Goal: Information Seeking & Learning: Learn about a topic

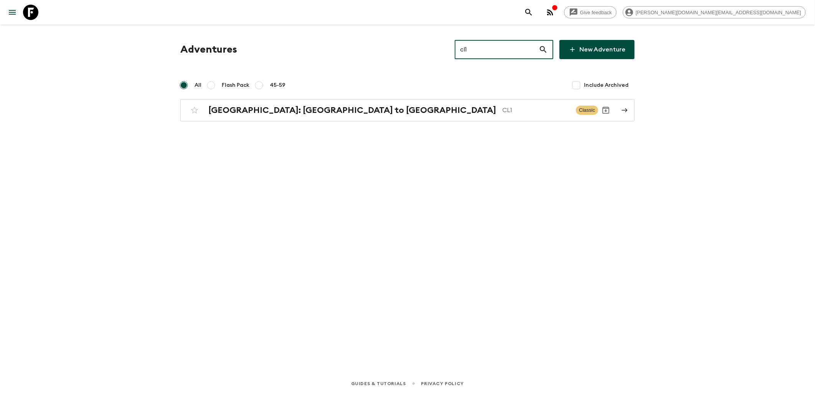
drag, startPoint x: 480, startPoint y: 49, endPoint x: 465, endPoint y: 49, distance: 15.7
click at [465, 49] on input "cl1" at bounding box center [497, 49] width 84 height 21
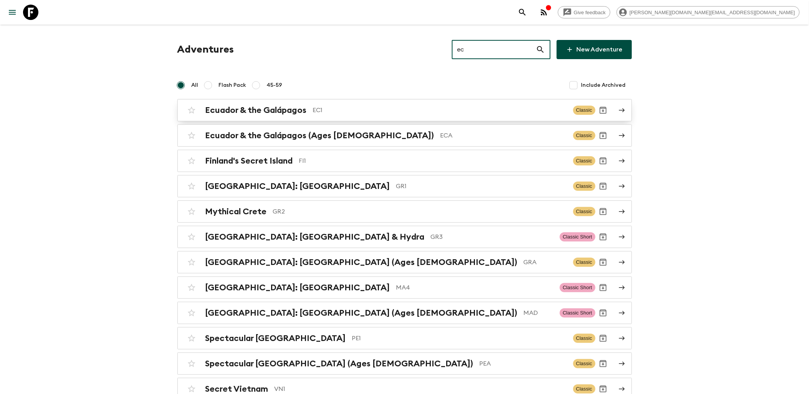
type input "ec"
click at [275, 112] on h2 "Ecuador & the Galápagos" at bounding box center [255, 110] width 101 height 10
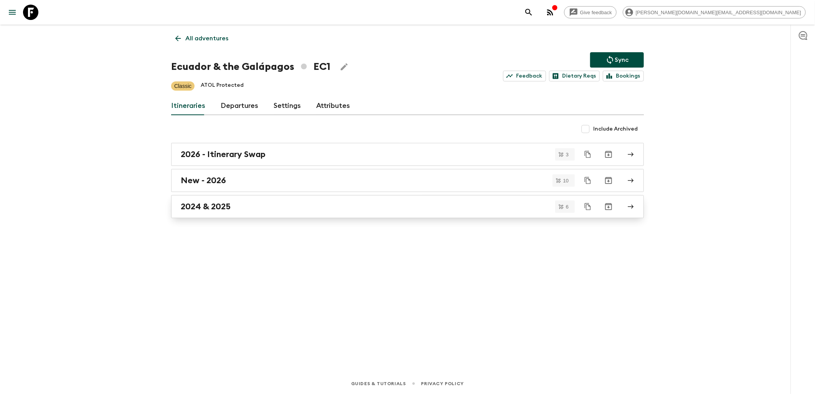
click at [208, 209] on h2 "2024 & 2025" at bounding box center [206, 206] width 50 height 10
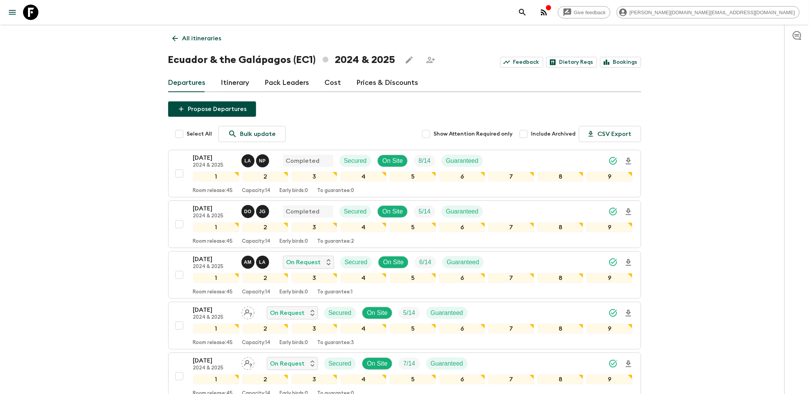
click at [292, 82] on link "Pack Leaders" at bounding box center [287, 83] width 45 height 18
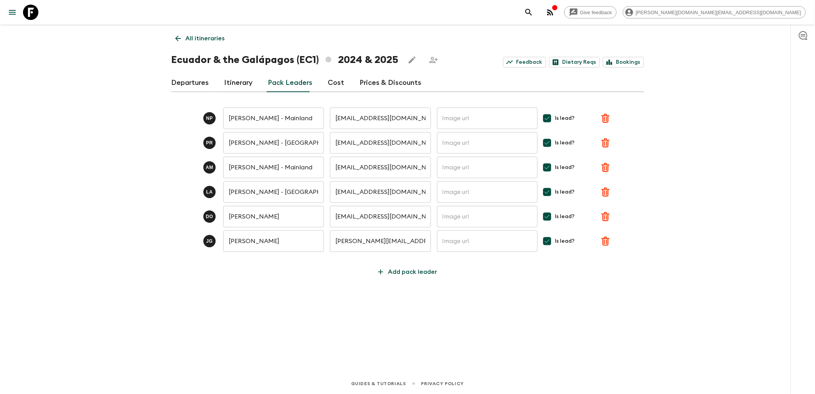
click at [183, 37] on link "All itineraries" at bounding box center [200, 38] width 58 height 15
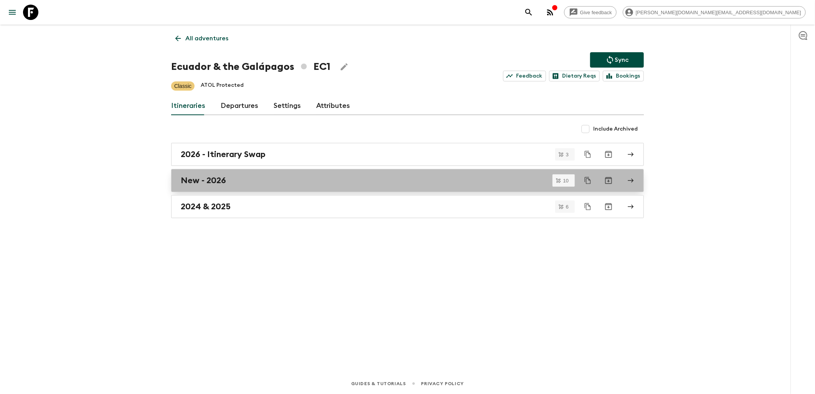
click at [241, 188] on link "New - 2026" at bounding box center [407, 180] width 473 height 23
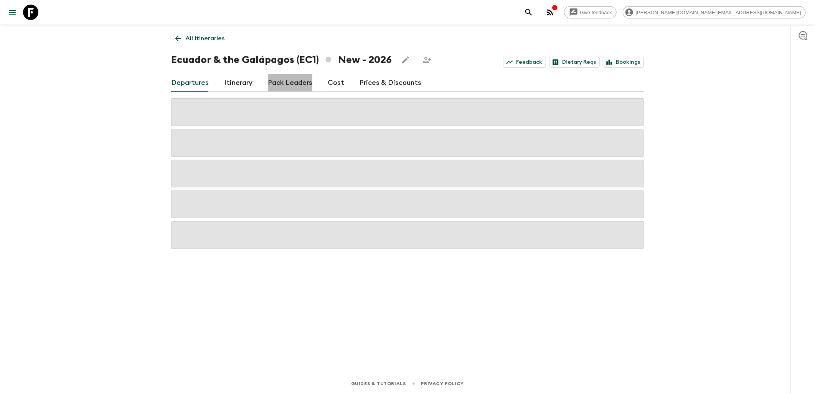
click at [283, 80] on link "Pack Leaders" at bounding box center [290, 83] width 45 height 18
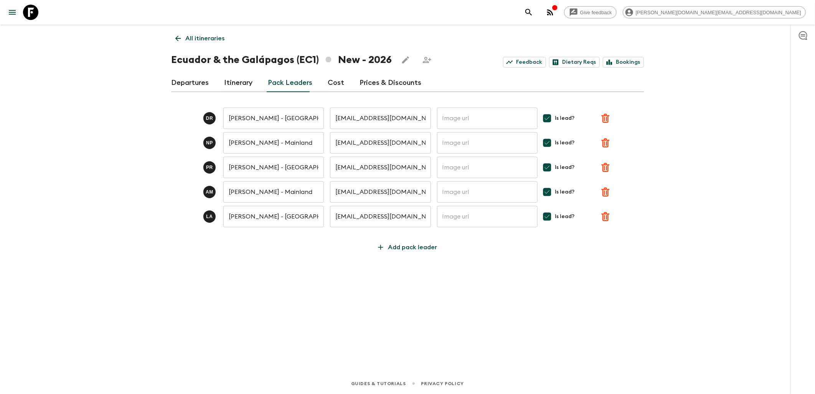
click at [34, 13] on icon at bounding box center [30, 12] width 15 height 15
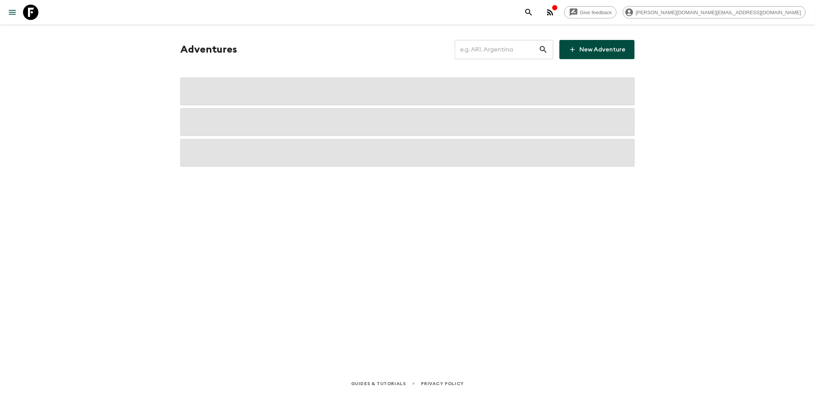
click at [511, 46] on input "text" at bounding box center [497, 49] width 84 height 21
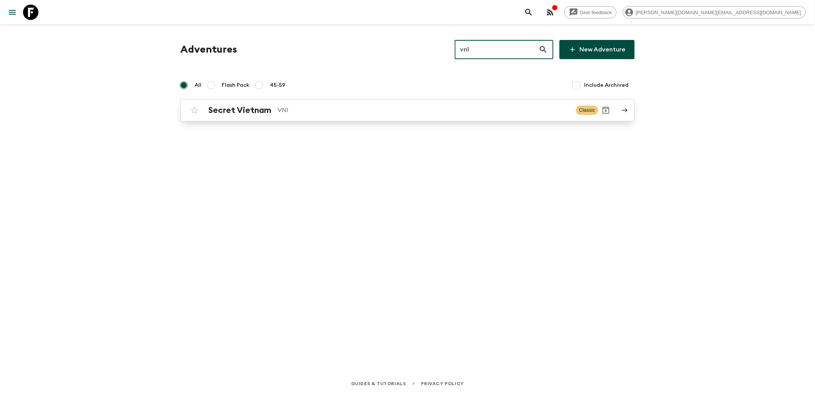
type input "vn1"
click at [230, 104] on div "Secret Vietnam VN1 Classic" at bounding box center [392, 109] width 411 height 15
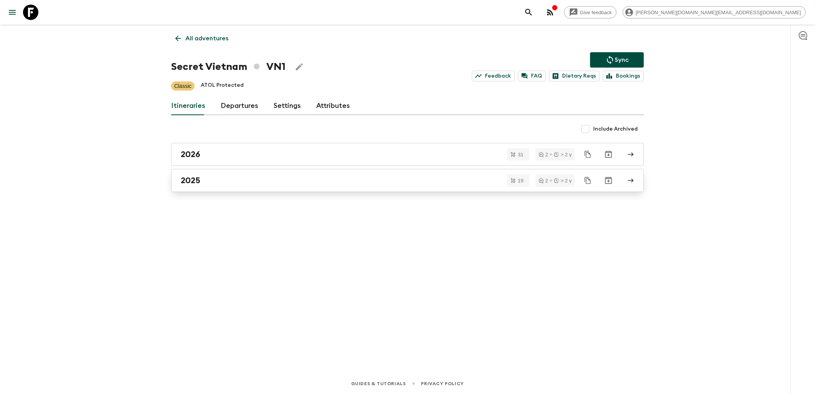
click at [224, 183] on div "2025" at bounding box center [400, 180] width 439 height 10
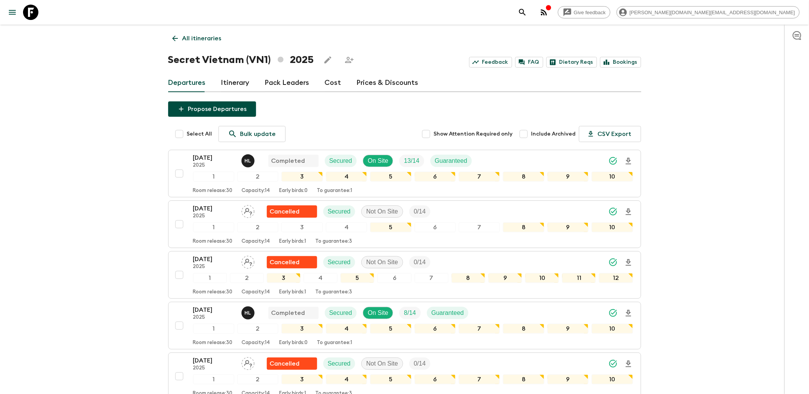
click at [294, 84] on link "Pack Leaders" at bounding box center [287, 83] width 45 height 18
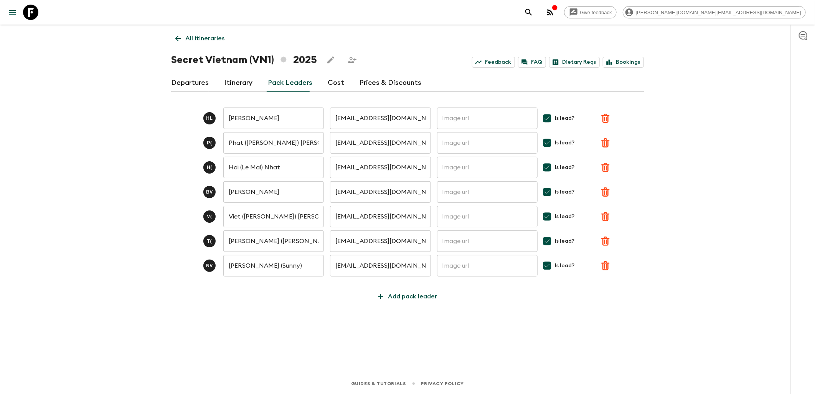
click at [606, 215] on icon "button" at bounding box center [605, 216] width 8 height 9
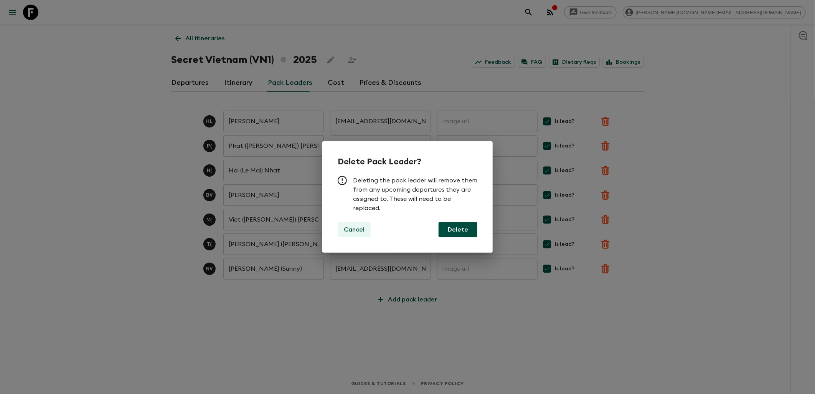
click at [352, 226] on p "Cancel" at bounding box center [354, 229] width 21 height 9
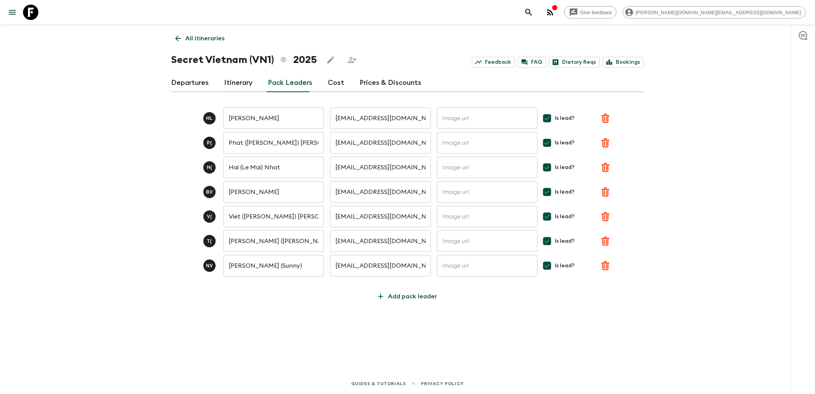
click at [187, 89] on link "Departures" at bounding box center [190, 83] width 38 height 18
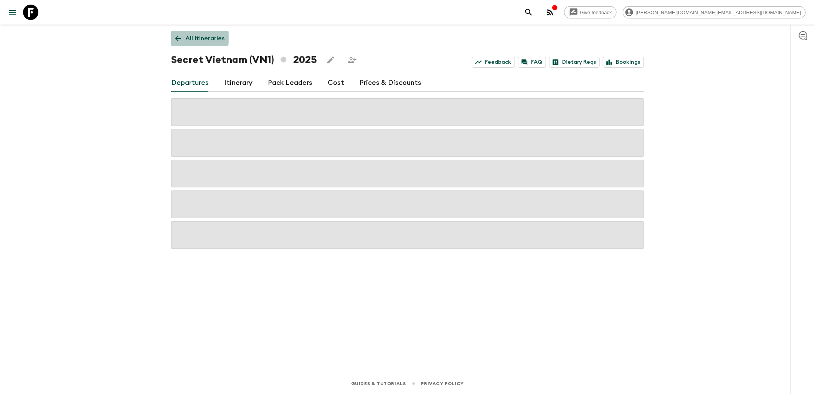
click at [180, 37] on icon at bounding box center [178, 38] width 8 height 8
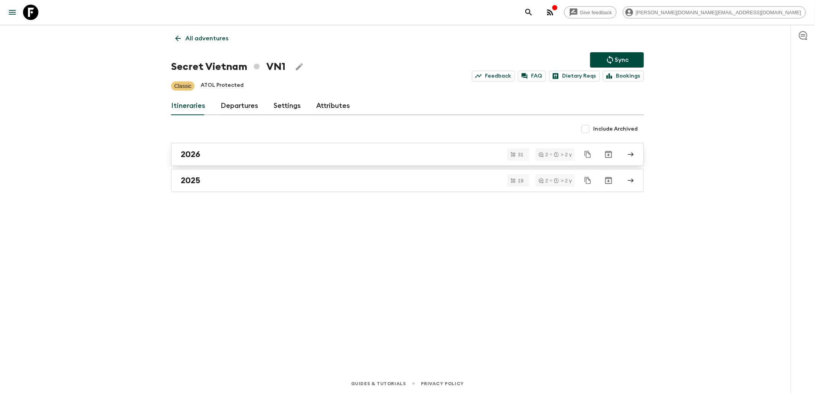
click at [203, 153] on div "2026" at bounding box center [400, 154] width 439 height 10
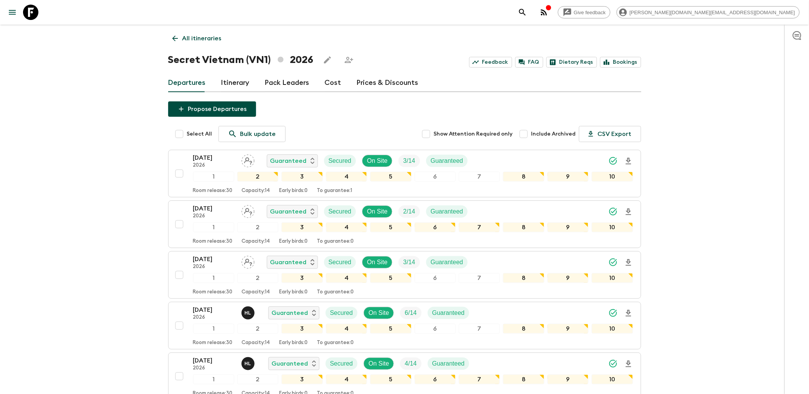
click at [287, 82] on link "Pack Leaders" at bounding box center [287, 83] width 45 height 18
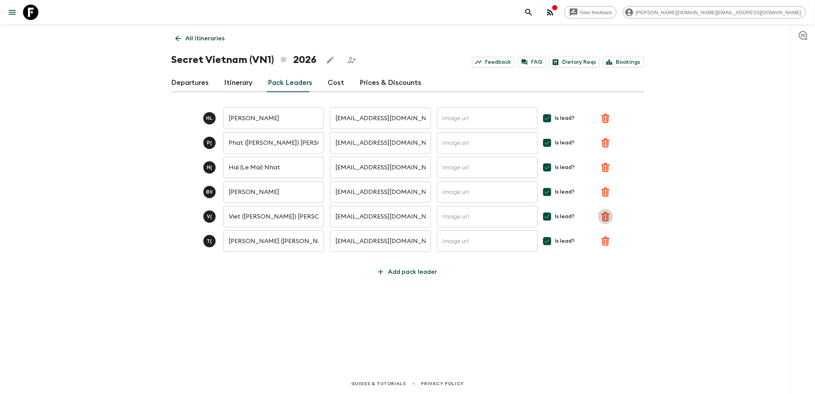
click at [605, 216] on icon "button" at bounding box center [605, 216] width 9 height 9
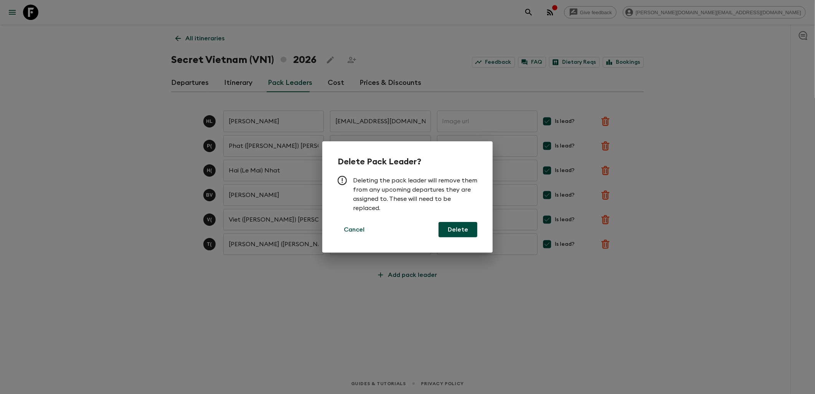
click at [458, 229] on button "Delete" at bounding box center [458, 229] width 39 height 15
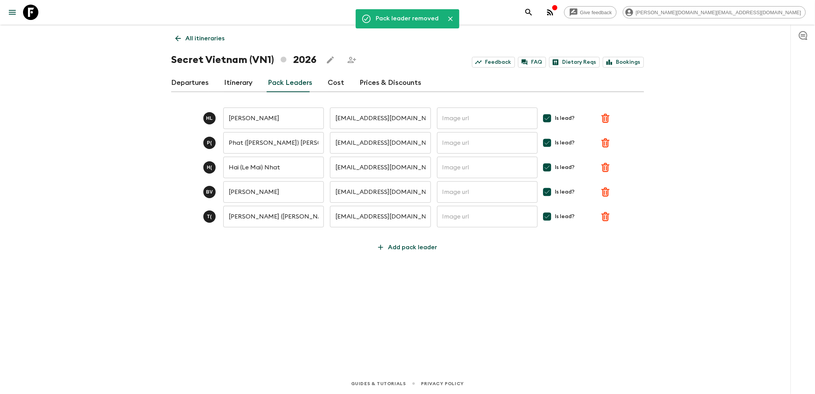
click at [32, 12] on icon at bounding box center [30, 12] width 15 height 15
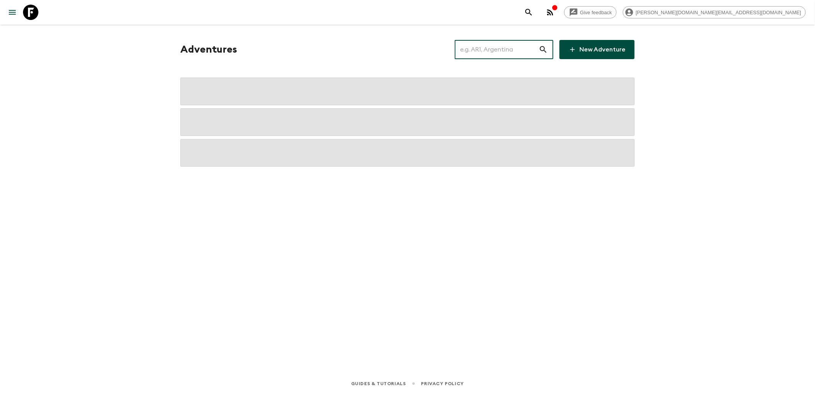
click at [510, 48] on input "text" at bounding box center [497, 49] width 84 height 21
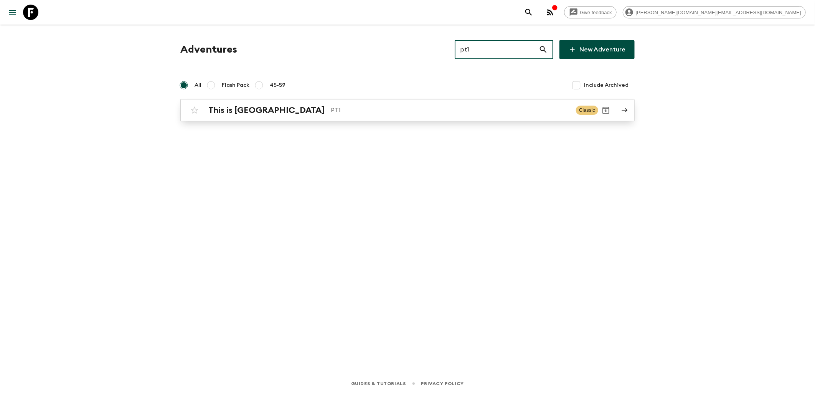
type input "pt1"
click at [212, 102] on link "This is Portugal PT1 Classic" at bounding box center [407, 110] width 454 height 22
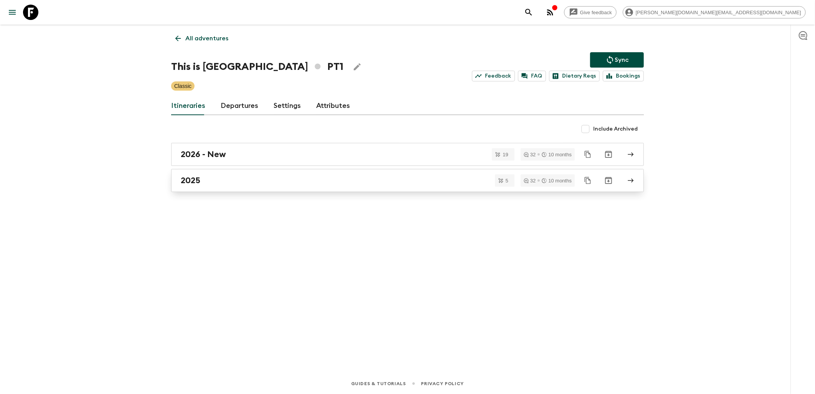
click at [230, 175] on div "2025" at bounding box center [400, 180] width 439 height 10
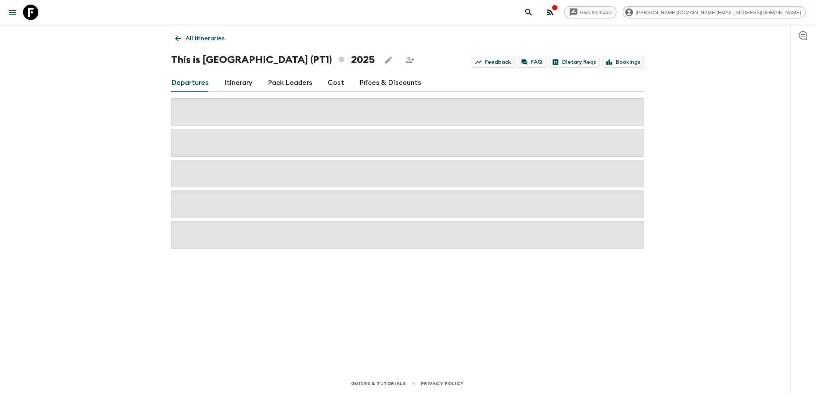
click at [297, 83] on link "Pack Leaders" at bounding box center [290, 83] width 45 height 18
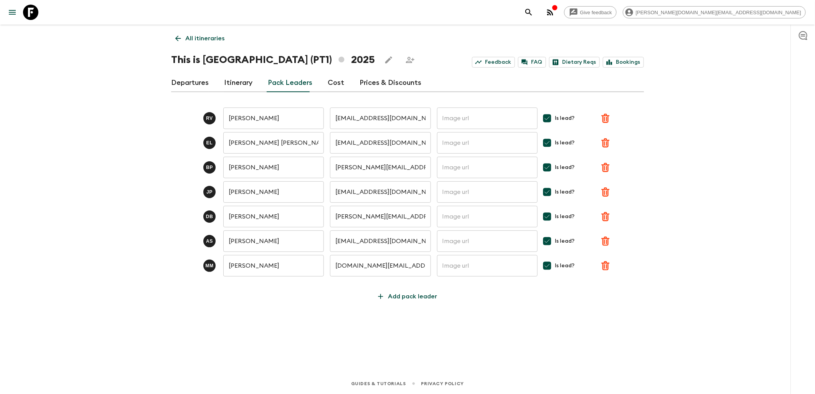
click at [179, 39] on icon at bounding box center [178, 38] width 8 height 8
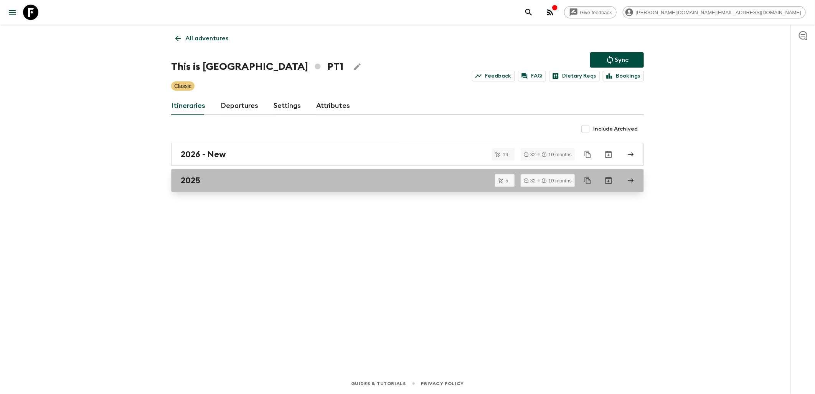
click at [205, 177] on div "2025" at bounding box center [400, 180] width 439 height 10
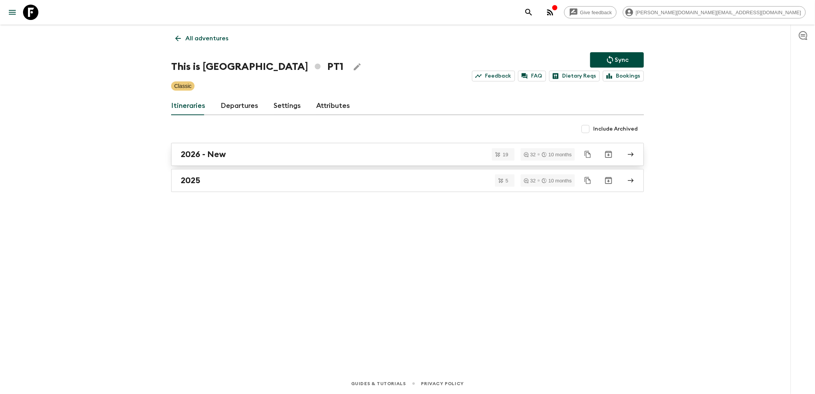
click at [197, 151] on h2 "2026 - New" at bounding box center [203, 154] width 45 height 10
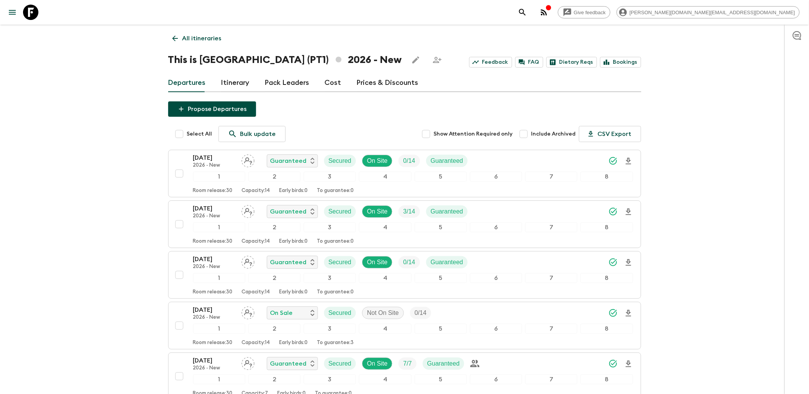
click at [32, 16] on icon at bounding box center [30, 12] width 15 height 15
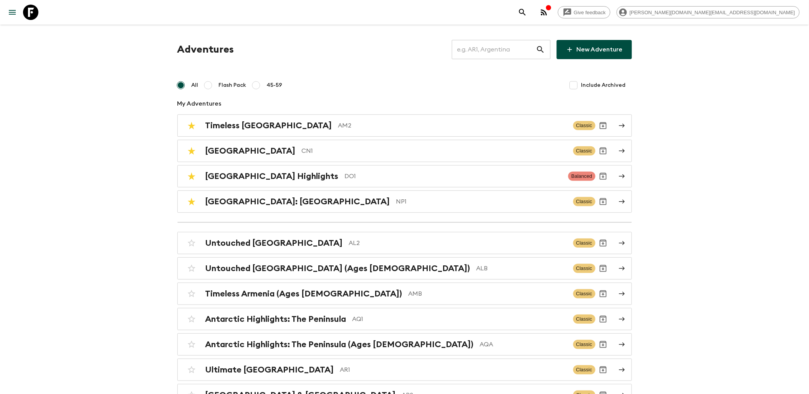
click at [499, 51] on input "text" at bounding box center [494, 49] width 84 height 21
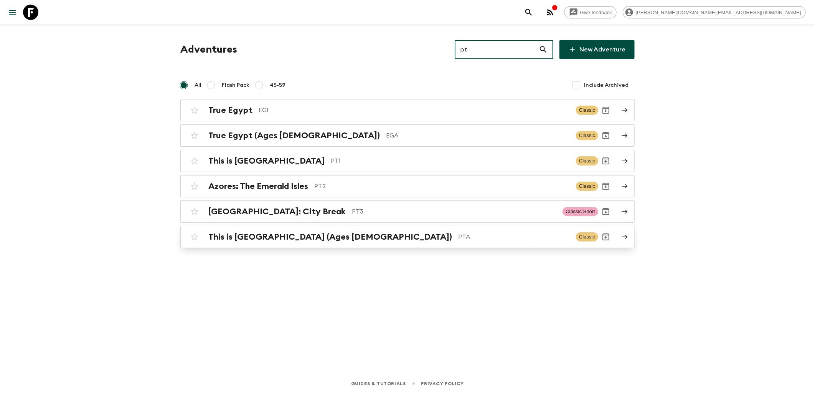
type input "pt"
click at [458, 237] on p "PTA" at bounding box center [514, 236] width 112 height 9
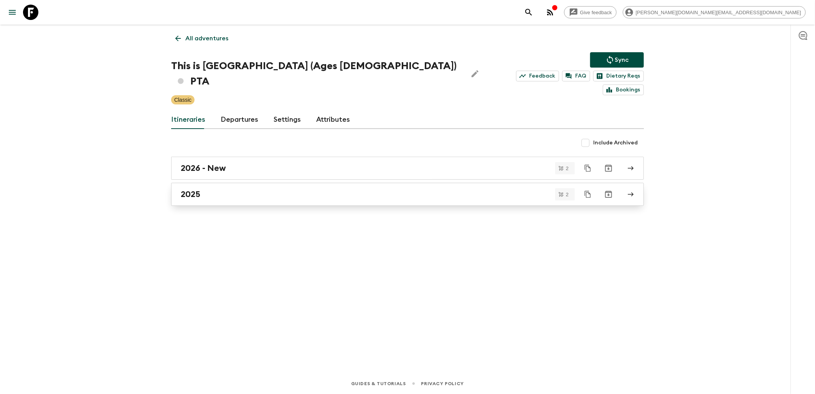
click at [223, 189] on div "2025" at bounding box center [400, 194] width 439 height 10
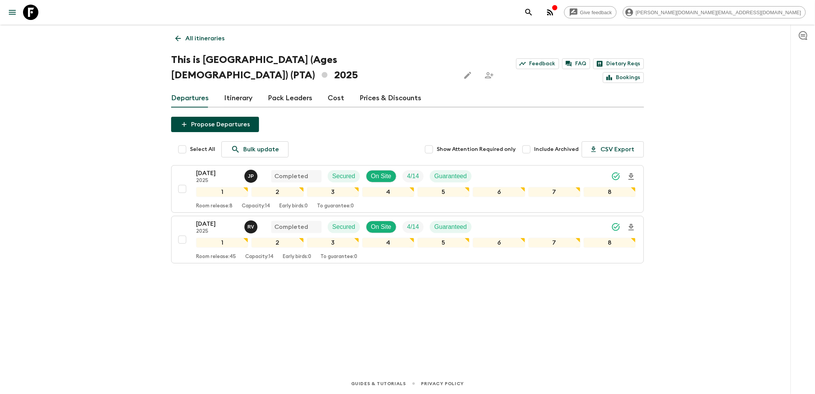
click at [133, 216] on div "Give feedback [PERSON_NAME][DOMAIN_NAME][EMAIL_ADDRESS][DOMAIN_NAME] All itiner…" at bounding box center [407, 197] width 815 height 394
click at [33, 20] on link at bounding box center [30, 12] width 21 height 21
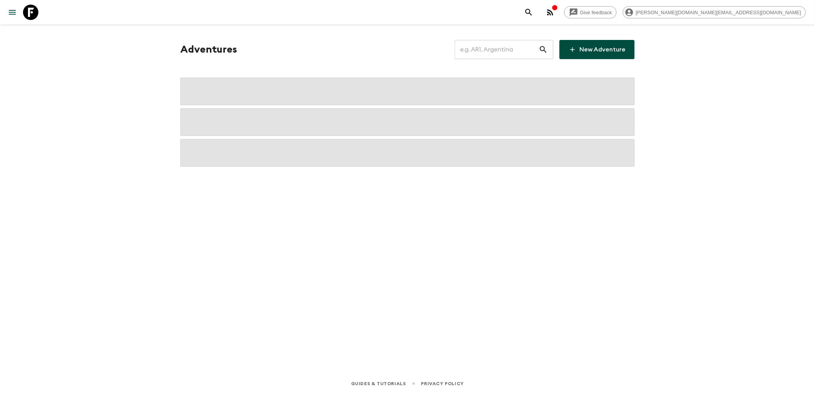
click at [505, 56] on input "text" at bounding box center [497, 49] width 84 height 21
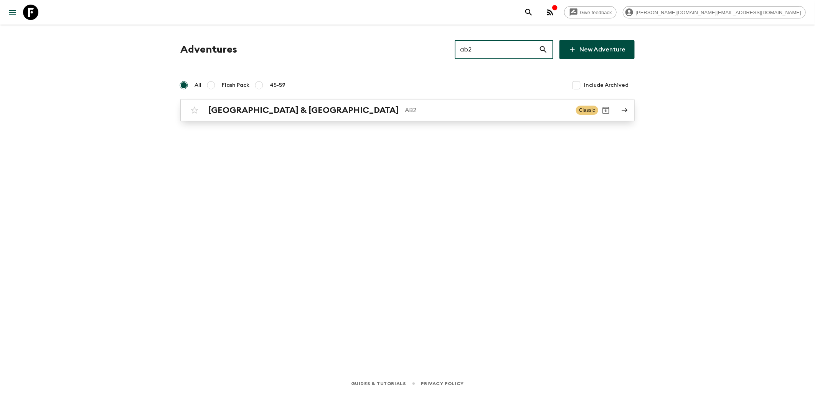
type input "ab2"
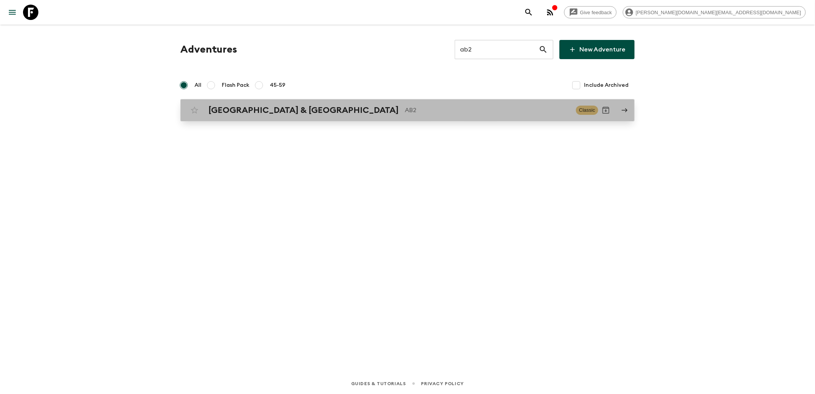
click at [240, 120] on link "Argentina & [GEOGRAPHIC_DATA] AB2 Classic" at bounding box center [407, 110] width 454 height 22
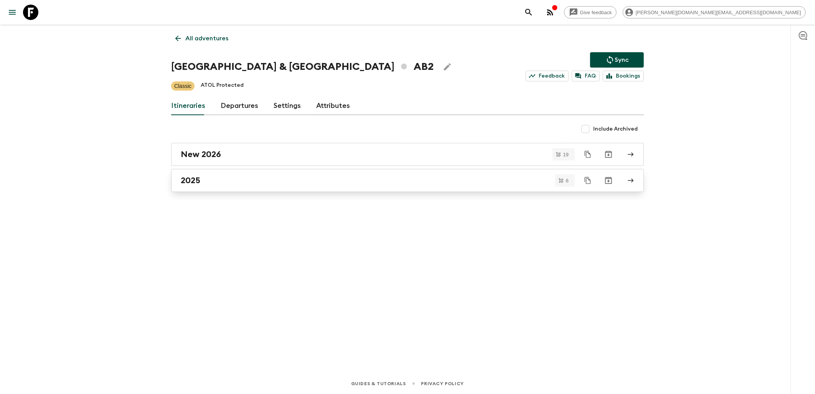
click at [210, 177] on div "2025" at bounding box center [400, 180] width 439 height 10
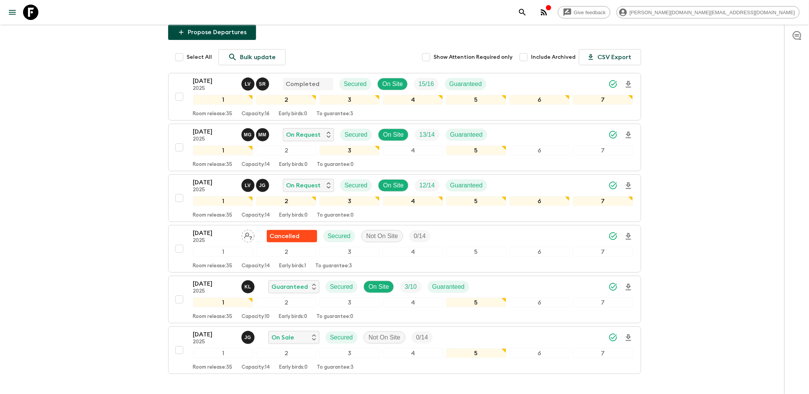
scroll to position [85, 0]
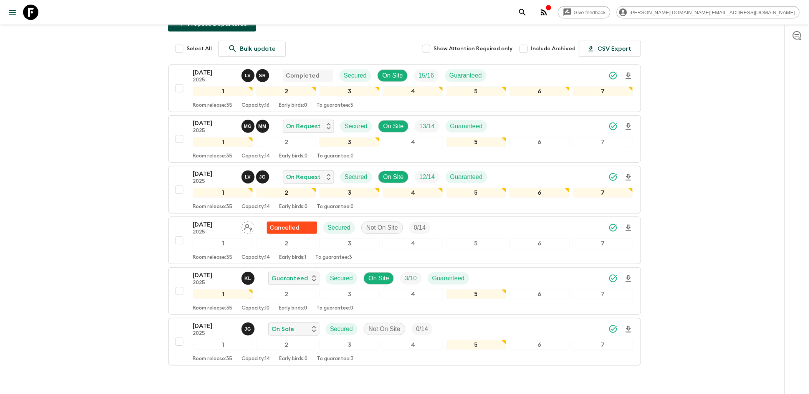
click at [32, 12] on icon at bounding box center [30, 12] width 15 height 15
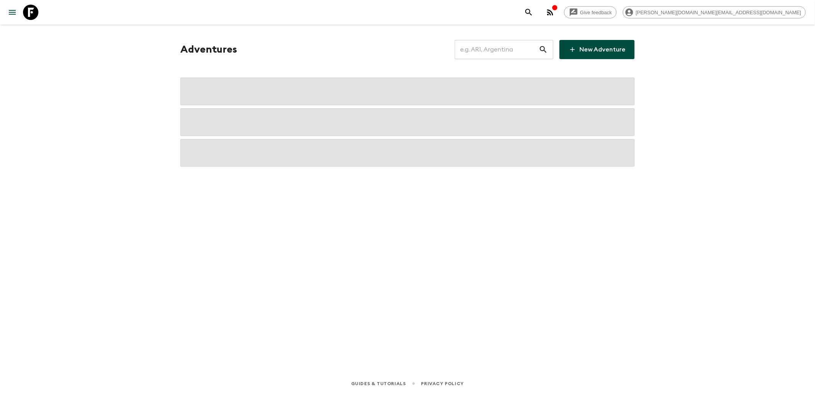
click at [500, 46] on input "text" at bounding box center [497, 49] width 84 height 21
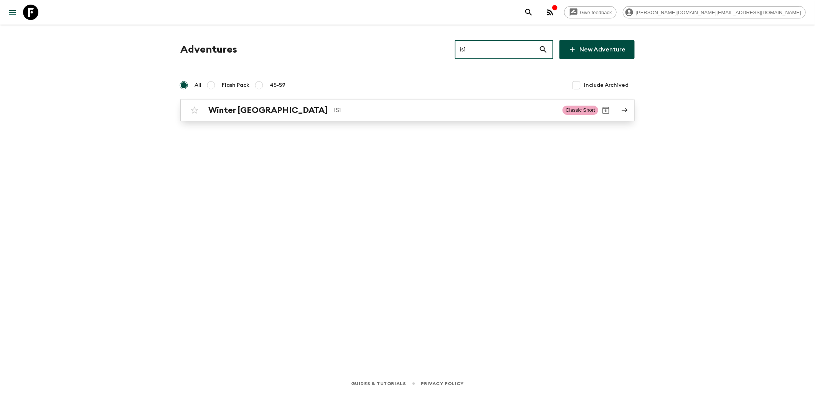
type input "is1"
click at [239, 106] on h2 "Winter [GEOGRAPHIC_DATA]" at bounding box center [267, 110] width 119 height 10
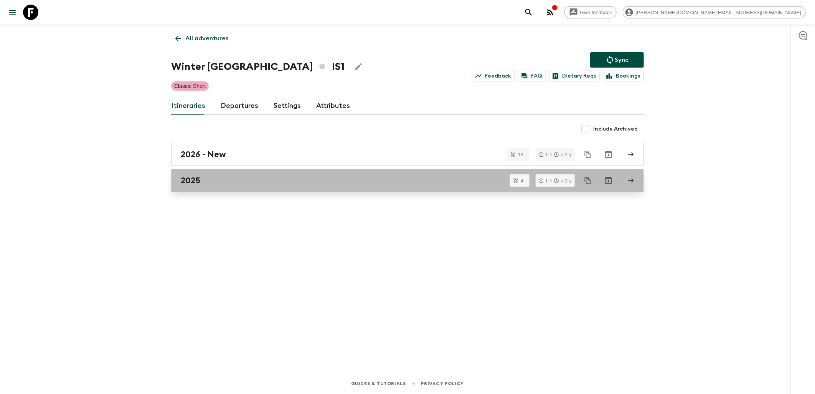
click at [208, 178] on div "2025" at bounding box center [400, 180] width 439 height 10
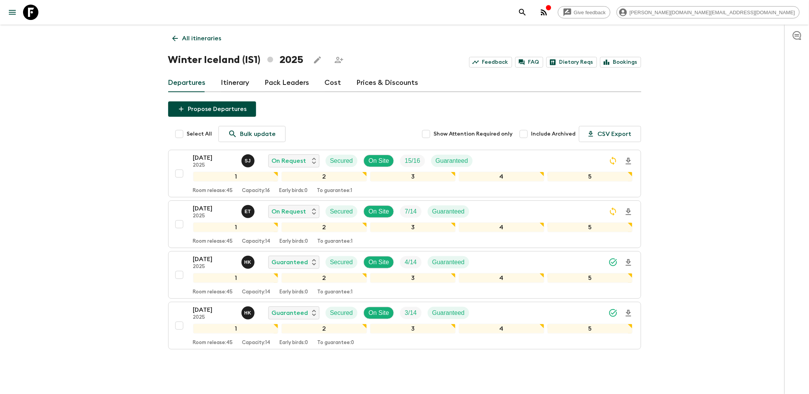
drag, startPoint x: 31, startPoint y: 8, endPoint x: 48, endPoint y: 9, distance: 17.3
click at [31, 8] on icon at bounding box center [30, 12] width 15 height 15
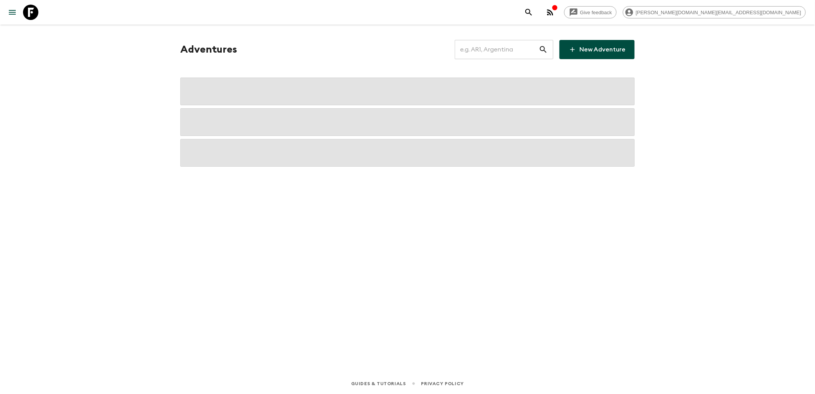
click at [467, 51] on input "text" at bounding box center [497, 49] width 84 height 21
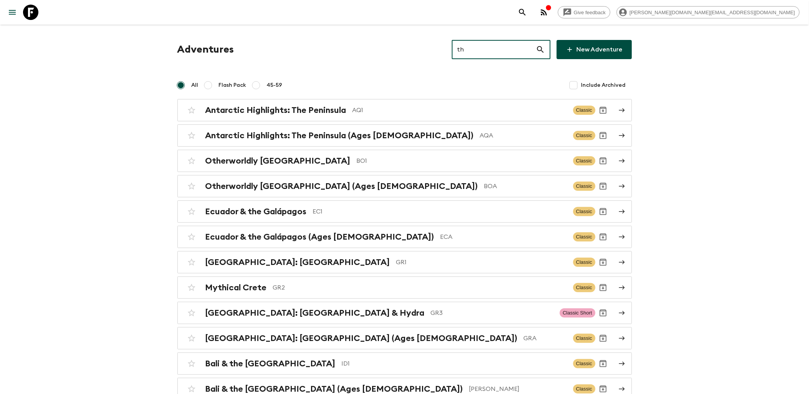
type input "th1"
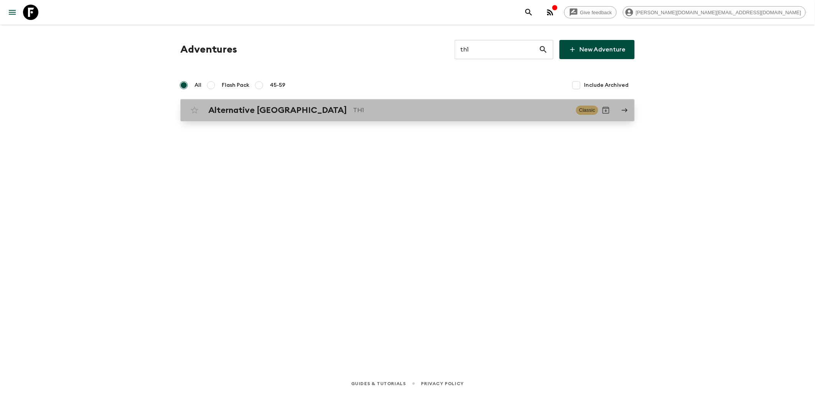
click at [244, 110] on h2 "Alternative [GEOGRAPHIC_DATA]" at bounding box center [277, 110] width 139 height 10
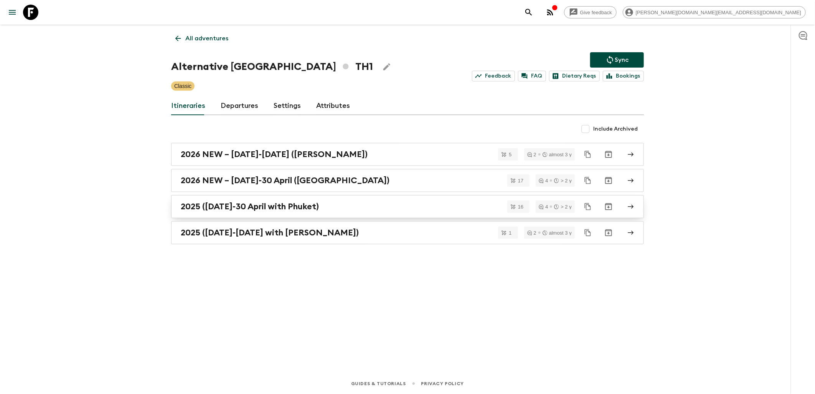
click at [242, 209] on h2 "2025 ([DATE]-30 April with Phuket)" at bounding box center [250, 206] width 138 height 10
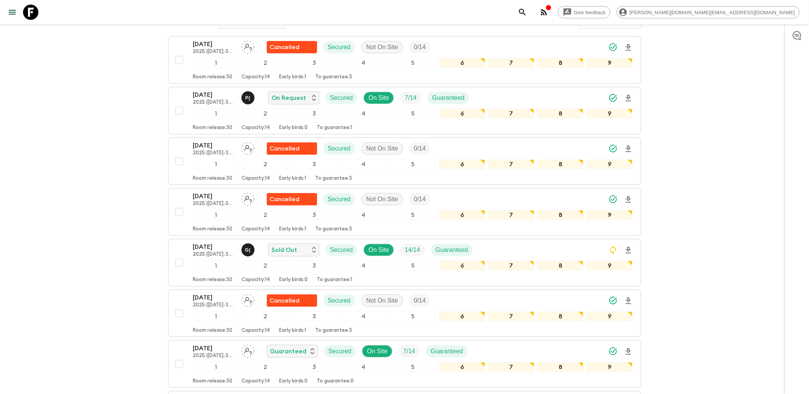
scroll to position [11, 0]
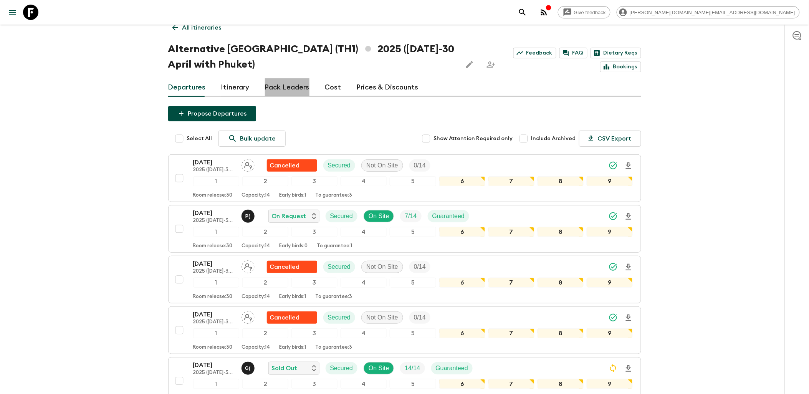
click at [288, 84] on link "Pack Leaders" at bounding box center [287, 87] width 45 height 18
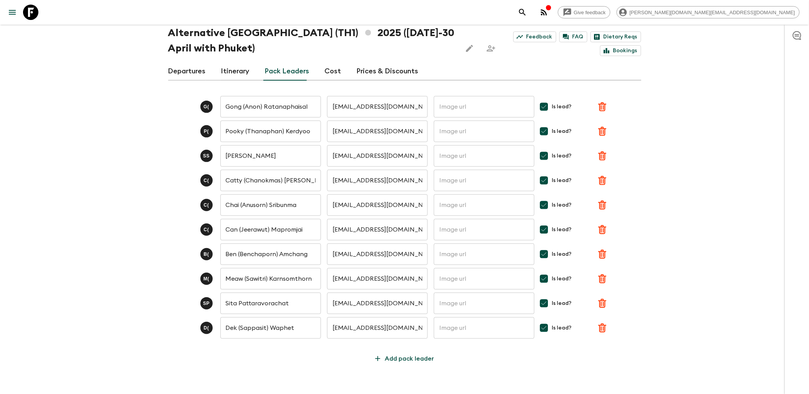
scroll to position [41, 0]
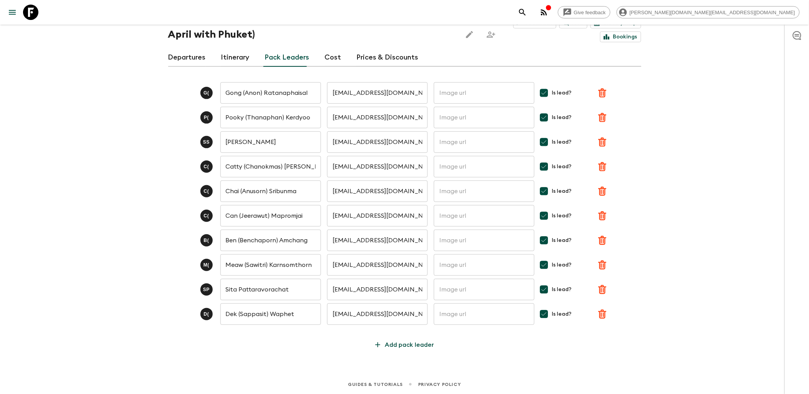
click at [184, 58] on link "Departures" at bounding box center [187, 57] width 38 height 18
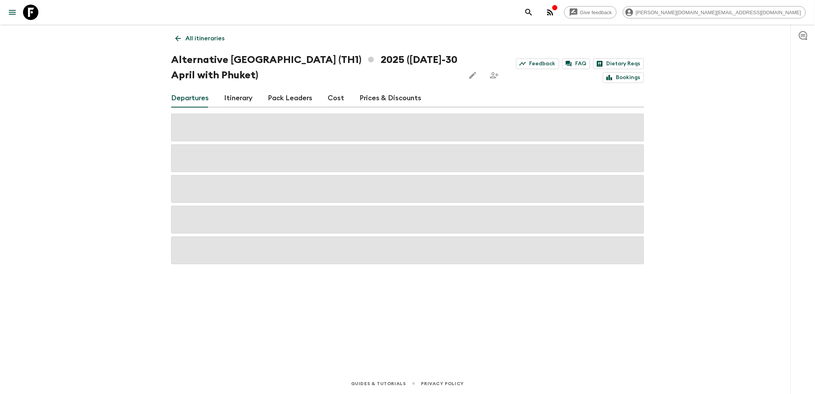
click at [185, 37] on link "All itineraries" at bounding box center [200, 38] width 58 height 15
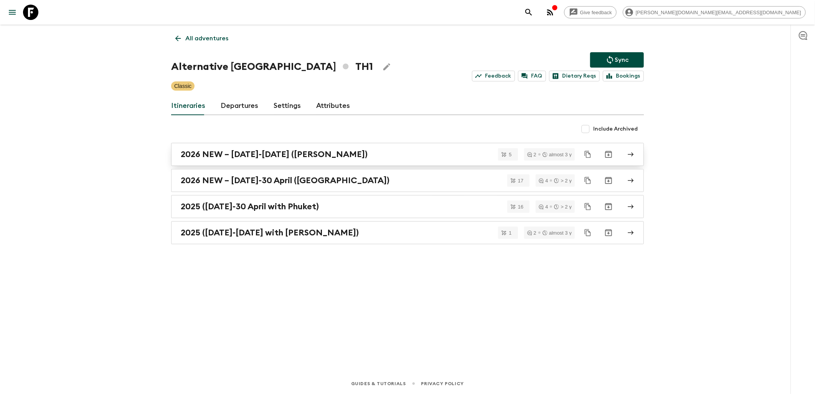
click at [239, 156] on h2 "2026 NEW – [DATE]-[DATE] ([PERSON_NAME])" at bounding box center [274, 154] width 187 height 10
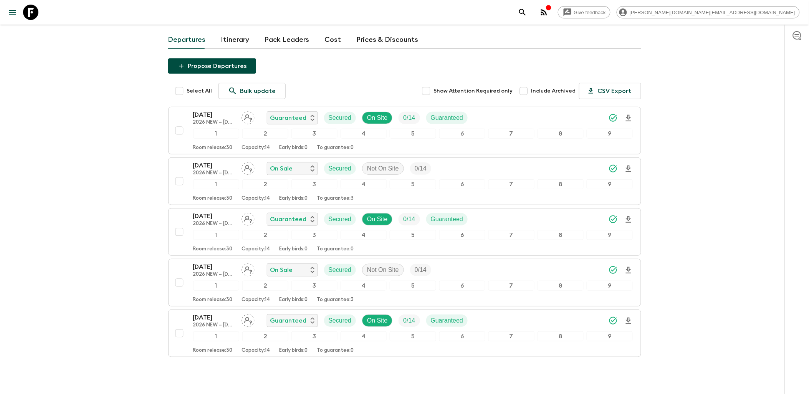
scroll to position [91, 0]
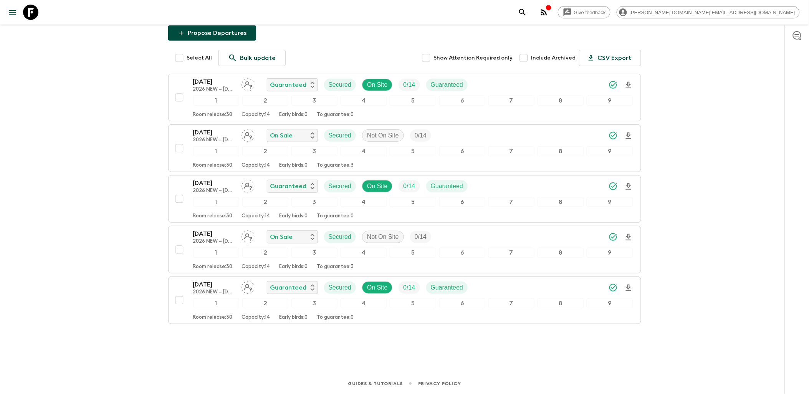
click at [34, 8] on icon at bounding box center [30, 12] width 15 height 15
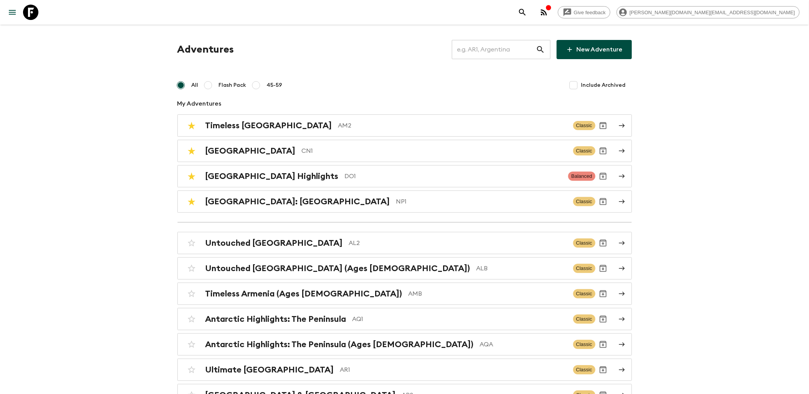
click at [507, 54] on input "text" at bounding box center [494, 49] width 84 height 21
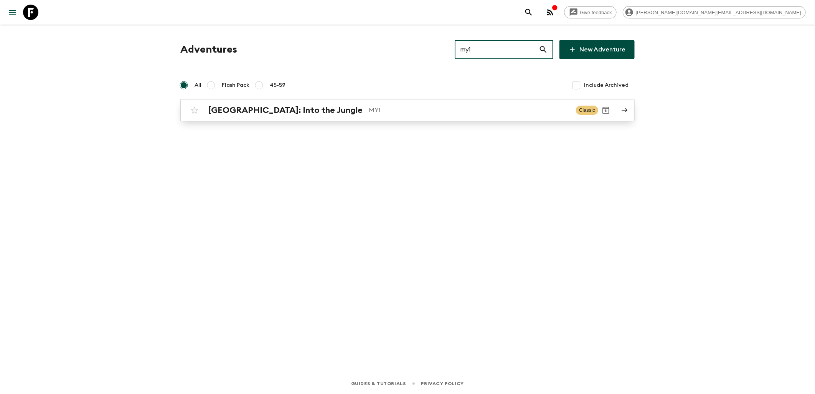
type input "my1"
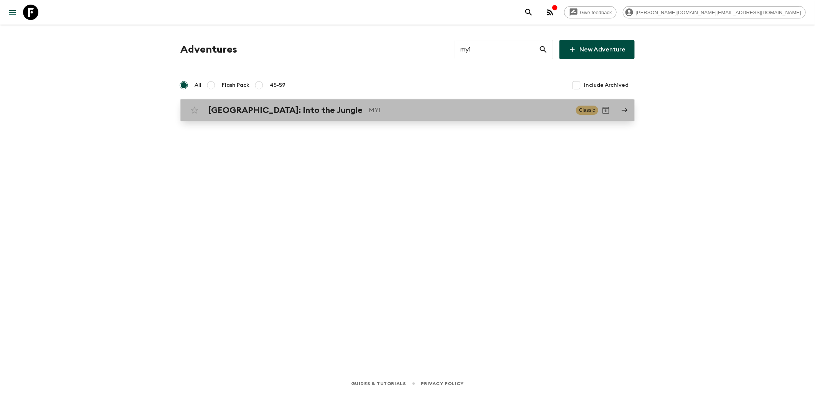
click at [369, 107] on p "MY1" at bounding box center [469, 110] width 201 height 9
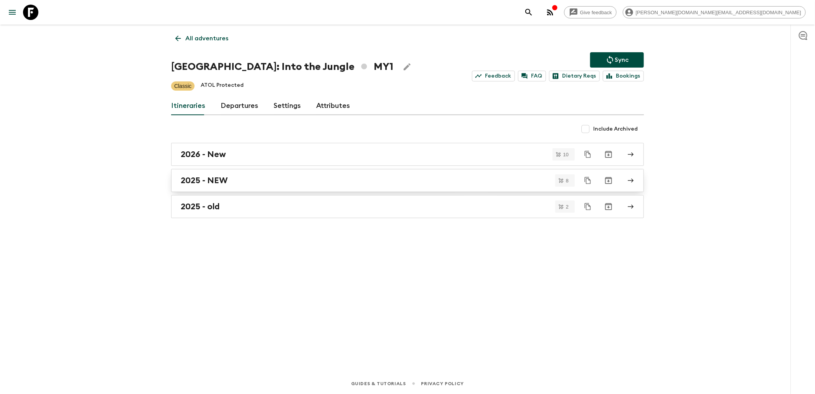
click at [219, 178] on h2 "2025 - NEW" at bounding box center [204, 180] width 47 height 10
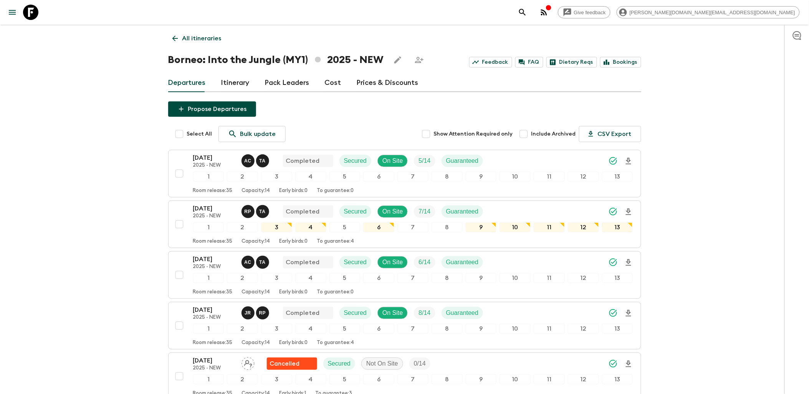
click at [172, 43] on link "All itineraries" at bounding box center [197, 38] width 58 height 15
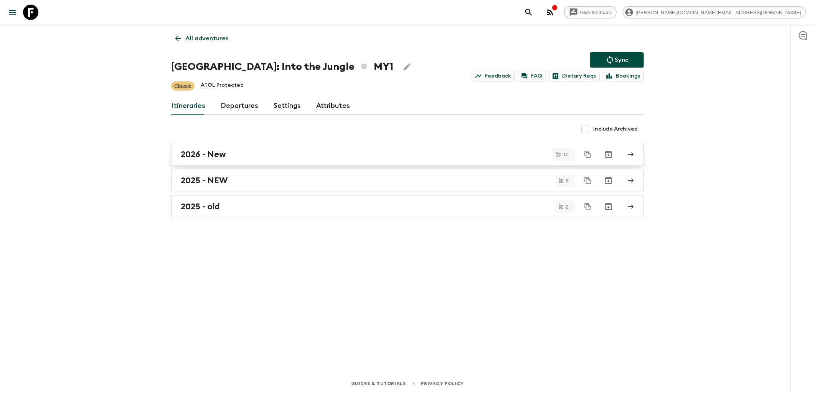
click at [229, 153] on div "2026 - New" at bounding box center [400, 154] width 439 height 10
click at [223, 181] on h2 "2025 - NEW" at bounding box center [204, 180] width 47 height 10
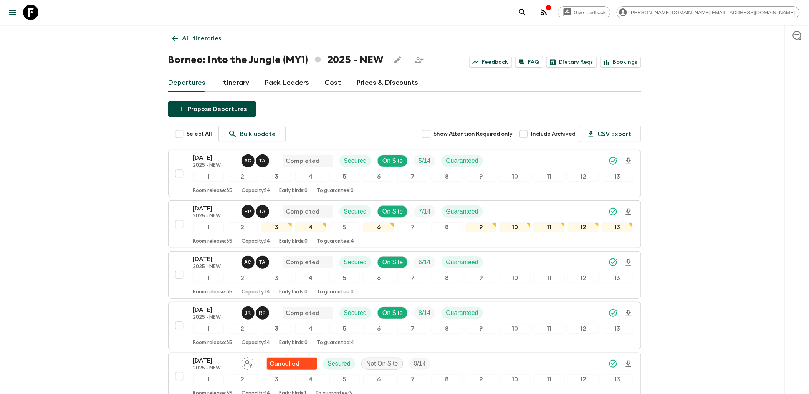
click at [37, 12] on icon at bounding box center [30, 12] width 15 height 15
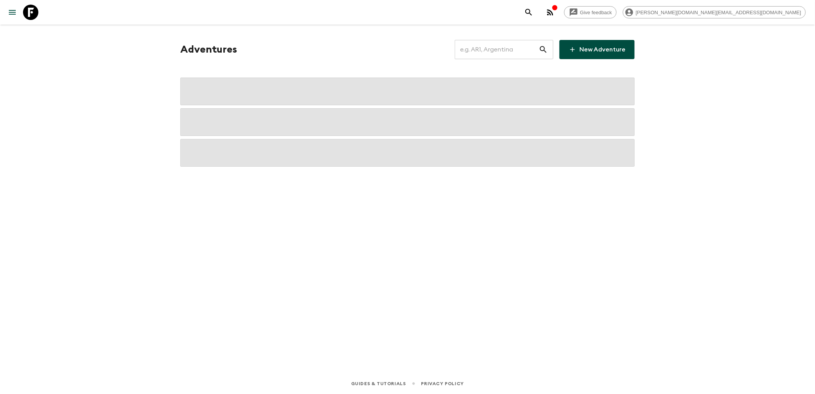
drag, startPoint x: 473, startPoint y: 41, endPoint x: 480, endPoint y: 50, distance: 11.0
click at [473, 41] on input "text" at bounding box center [497, 49] width 84 height 21
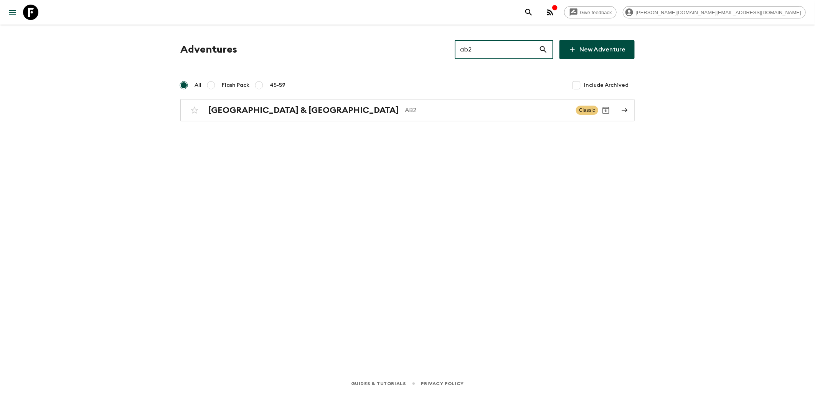
click at [499, 47] on input "ab2" at bounding box center [497, 49] width 84 height 21
drag, startPoint x: 492, startPoint y: 47, endPoint x: 457, endPoint y: 48, distance: 34.9
click at [457, 48] on div "Adventures ab2 ​ New Adventure" at bounding box center [407, 49] width 454 height 19
drag, startPoint x: 496, startPoint y: 48, endPoint x: 447, endPoint y: 50, distance: 49.5
click at [447, 50] on div "Adventures gr1 ​ New Adventure" at bounding box center [407, 49] width 454 height 19
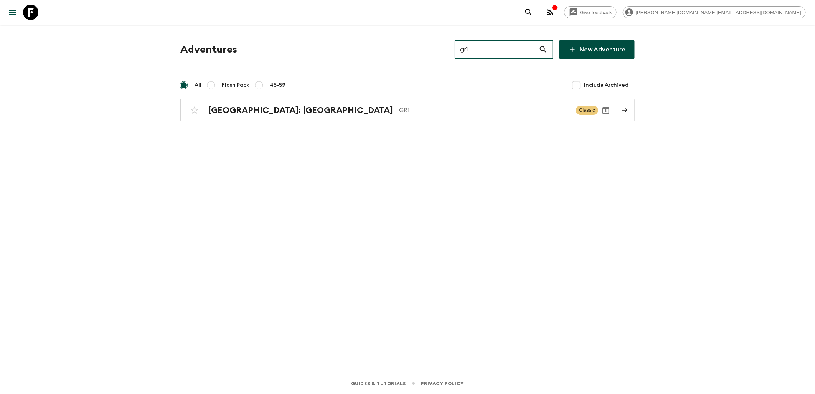
type input "g"
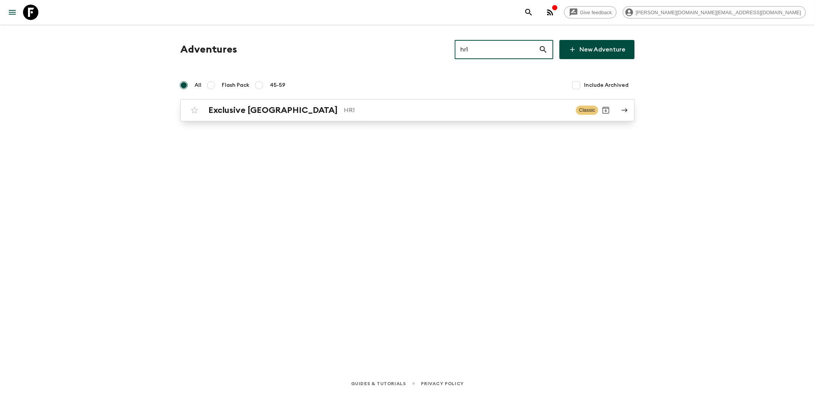
type input "hr1"
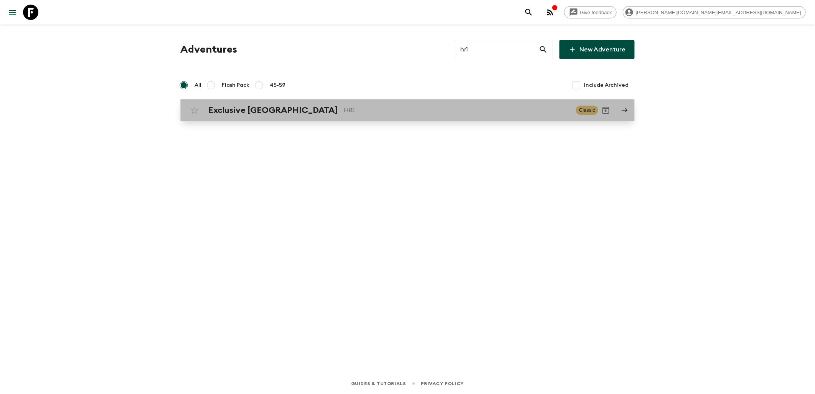
click at [256, 116] on div "Exclusive Croatia HR1 Classic" at bounding box center [392, 109] width 411 height 15
